Goal: Navigation & Orientation: Find specific page/section

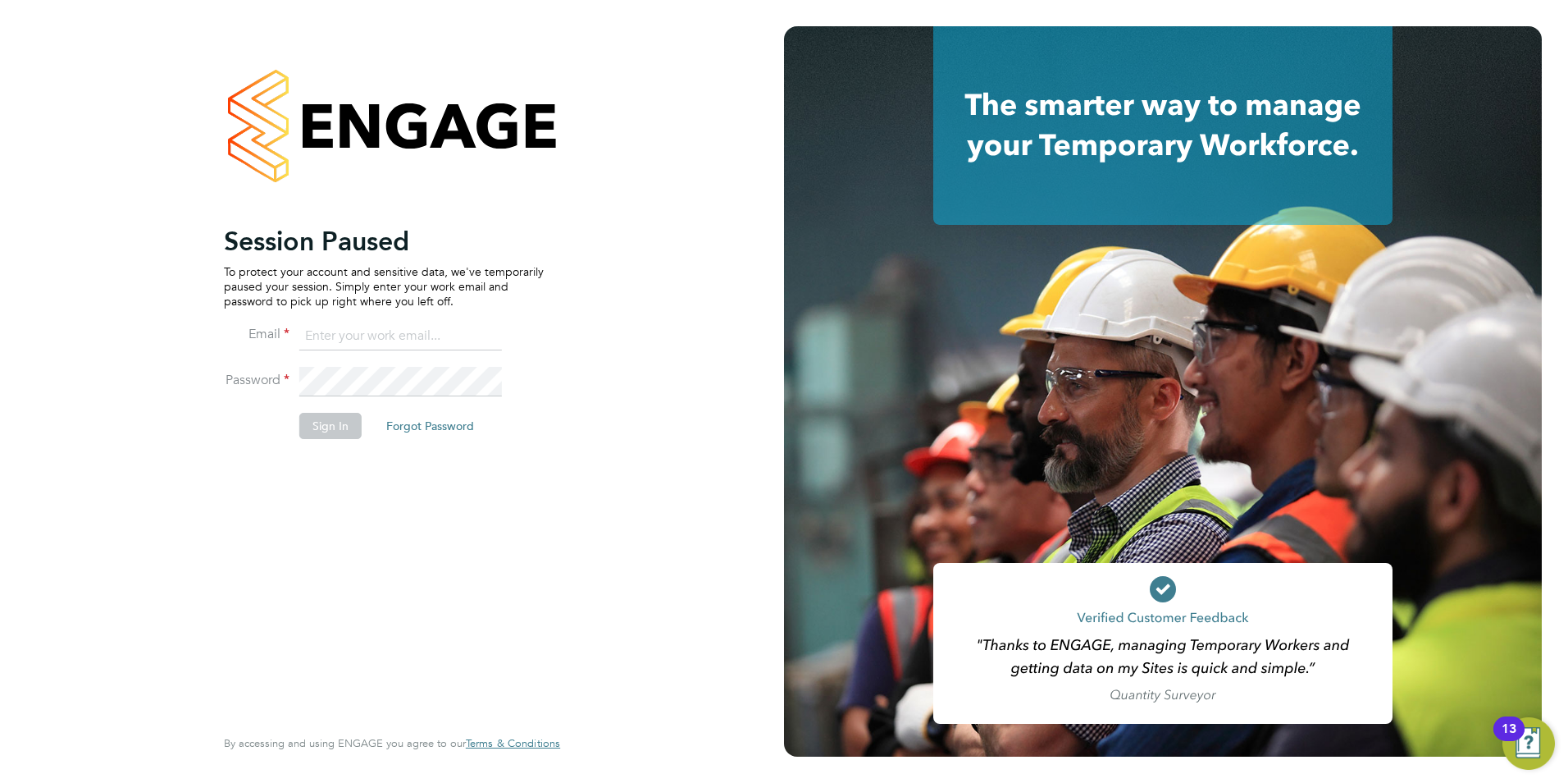
type input "[EMAIL_ADDRESS][DOMAIN_NAME]"
click at [340, 424] on button "Sign In" at bounding box center [330, 426] width 62 height 26
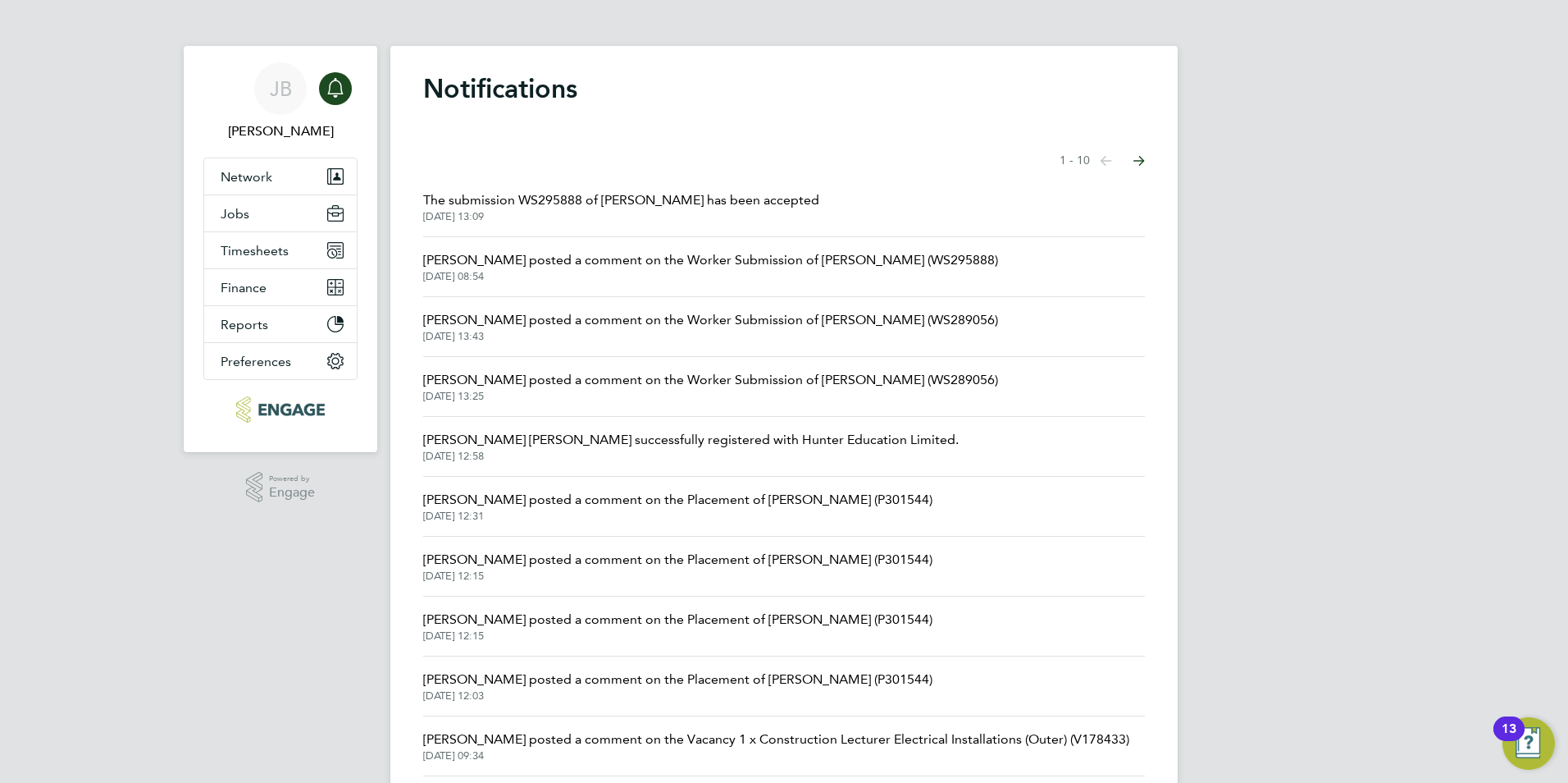
drag, startPoint x: 676, startPoint y: 210, endPoint x: 692, endPoint y: 207, distance: 15.9
click at [676, 210] on span "[DATE] 13:09" at bounding box center [621, 216] width 396 height 13
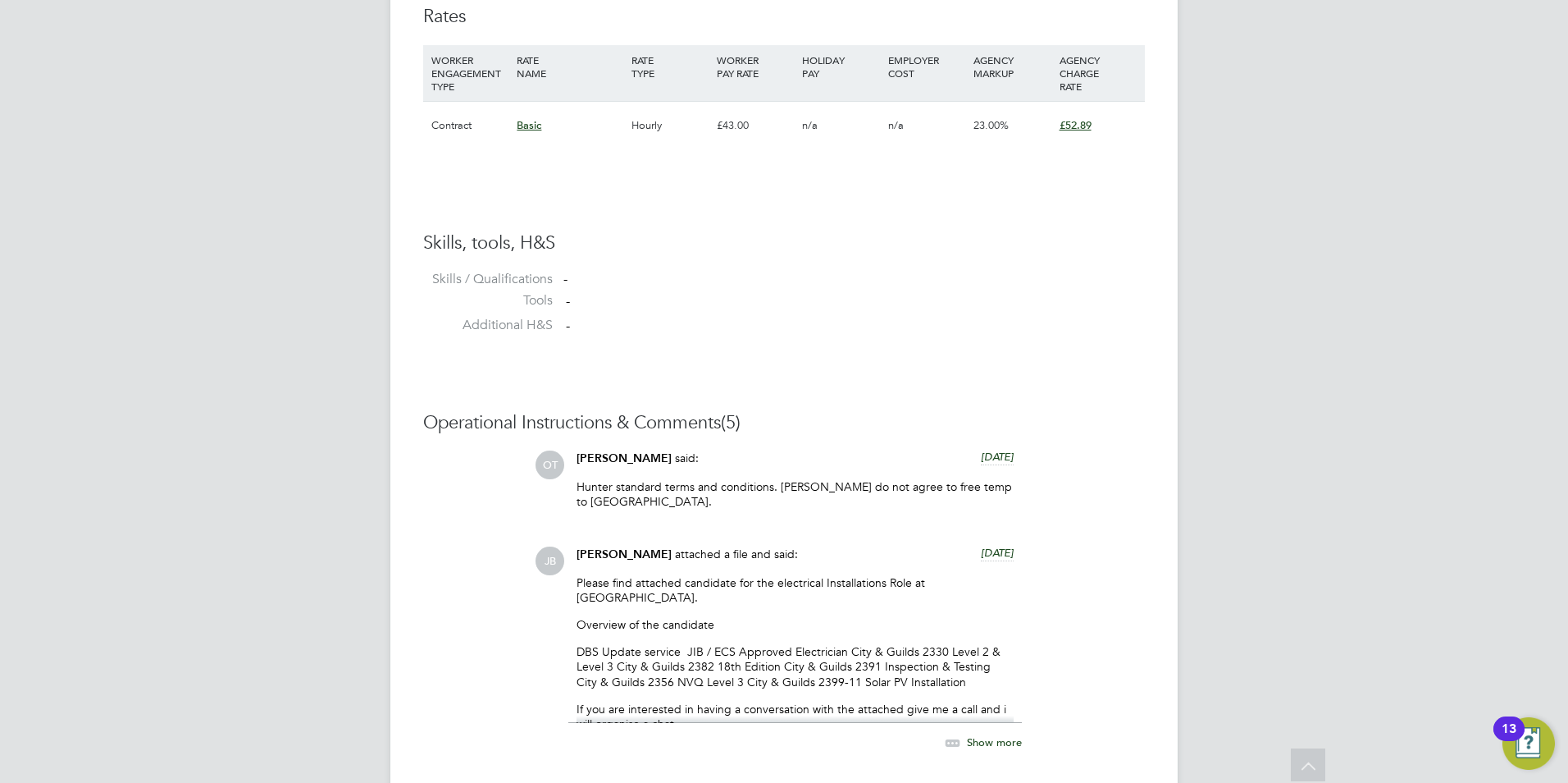
scroll to position [449, 0]
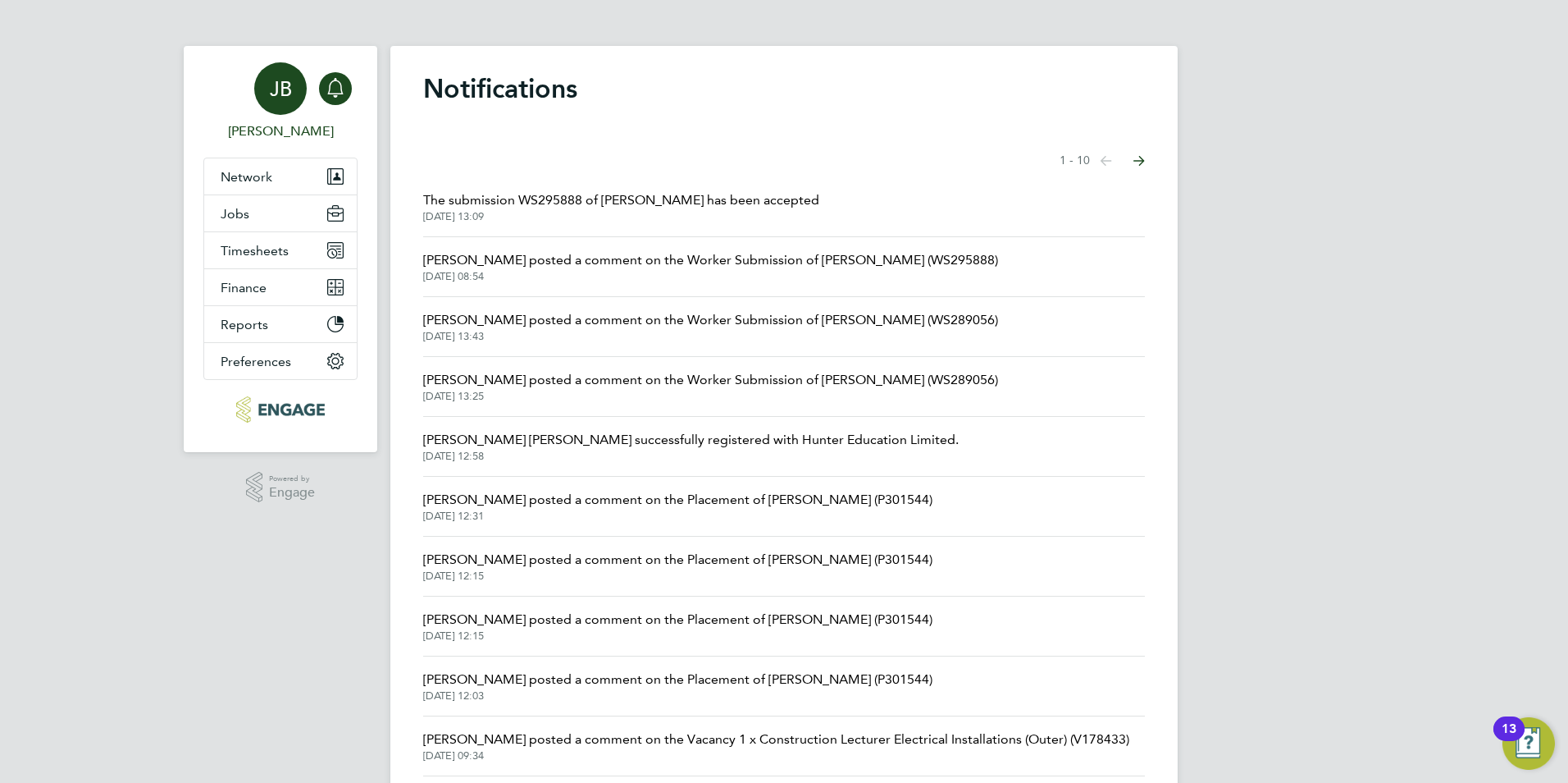
click at [286, 116] on link "[PERSON_NAME]" at bounding box center [280, 101] width 154 height 79
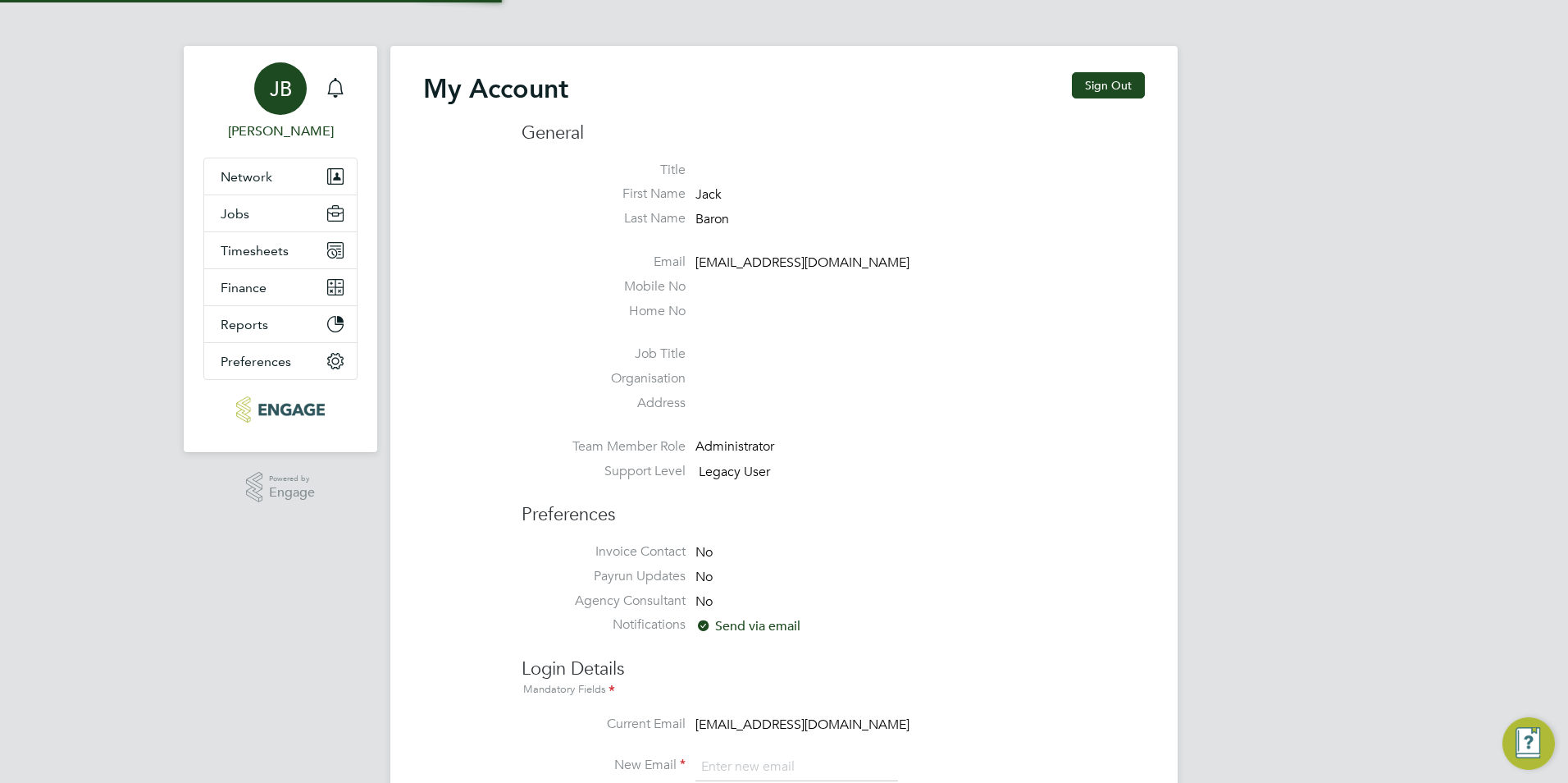
type input "[EMAIL_ADDRESS][DOMAIN_NAME]"
click at [267, 212] on button "Jobs" at bounding box center [280, 213] width 153 height 36
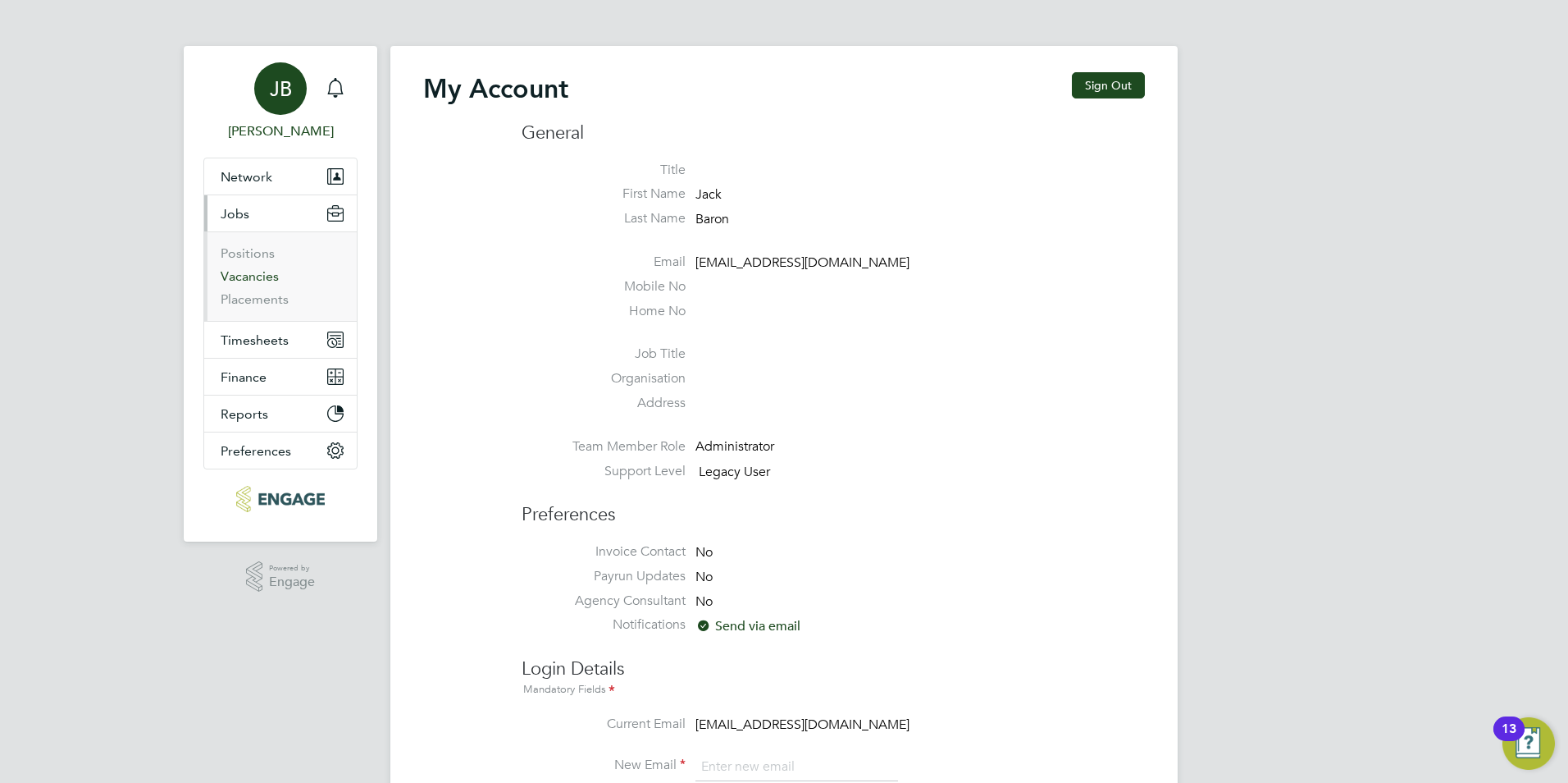
click at [253, 277] on link "Vacancies" at bounding box center [250, 276] width 58 height 16
